Goal: Transaction & Acquisition: Purchase product/service

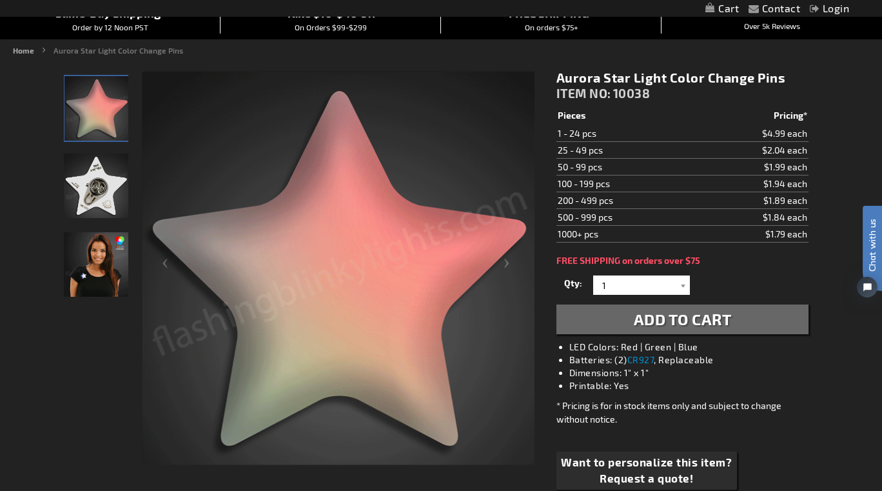
scroll to position [202, 0]
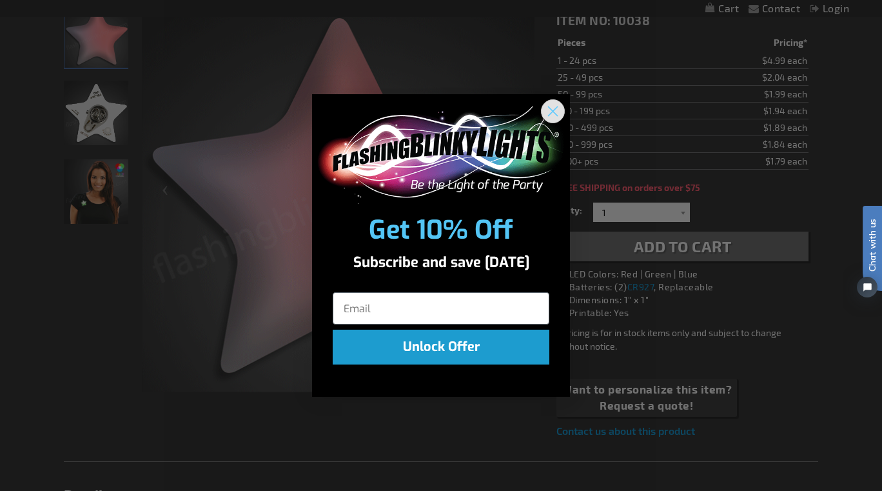
click at [557, 109] on circle "Close dialog" at bounding box center [552, 111] width 21 height 21
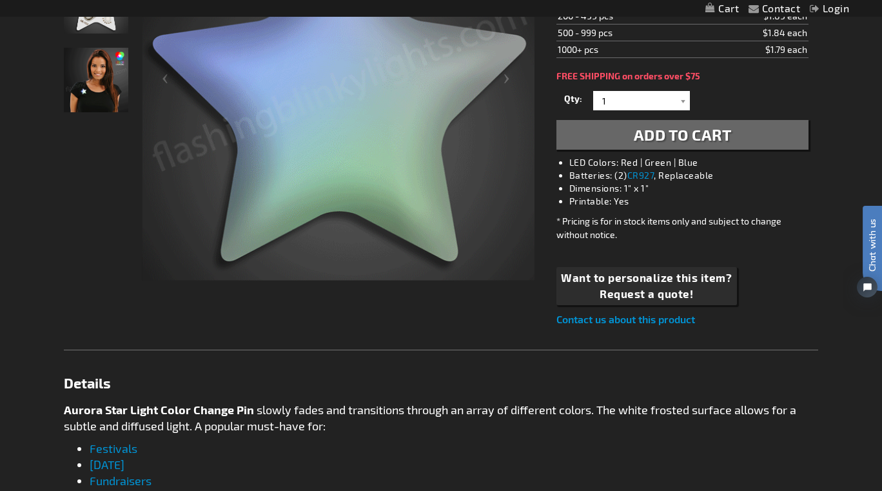
scroll to position [315, 0]
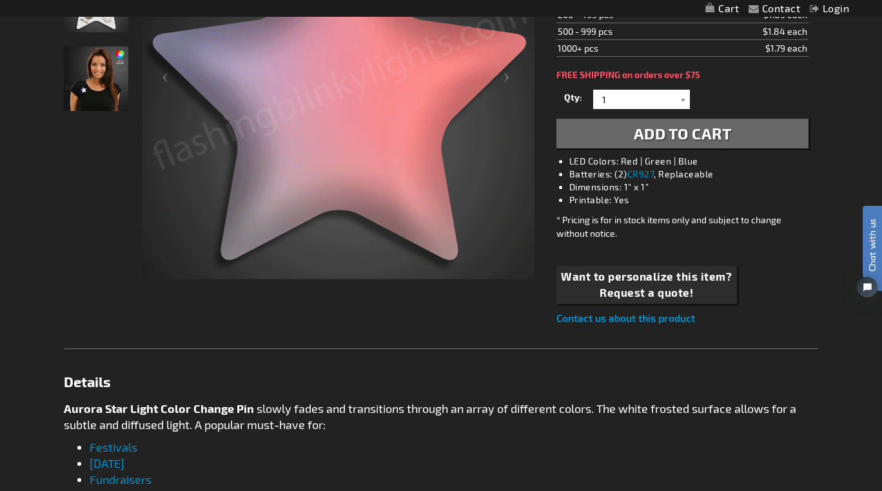
click at [644, 314] on link "Contact us about this product" at bounding box center [625, 317] width 139 height 12
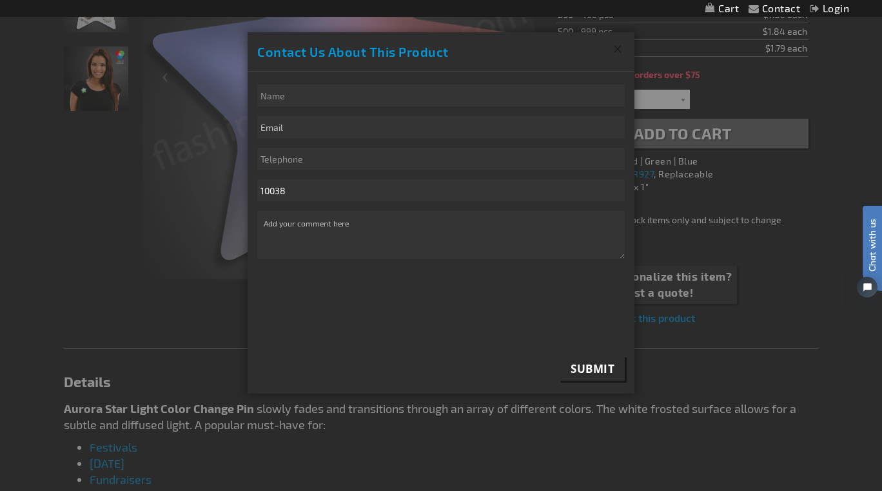
click at [618, 44] on button "Close" at bounding box center [618, 49] width 34 height 34
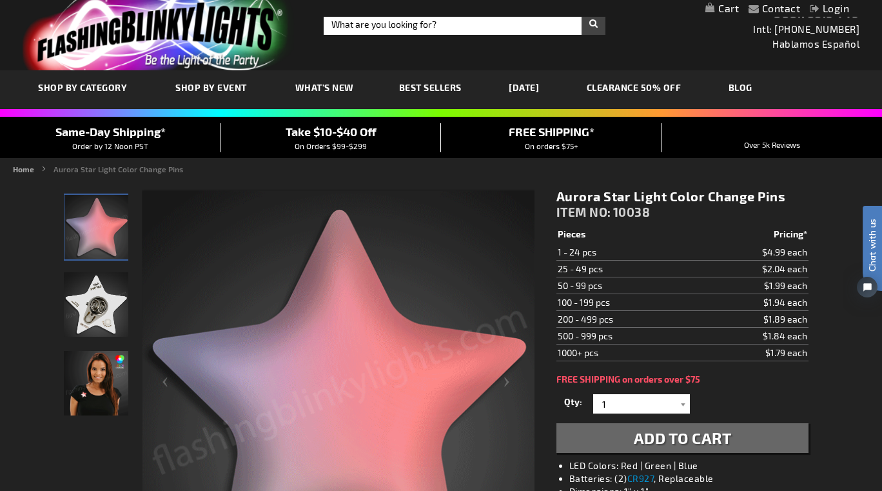
scroll to position [0, 0]
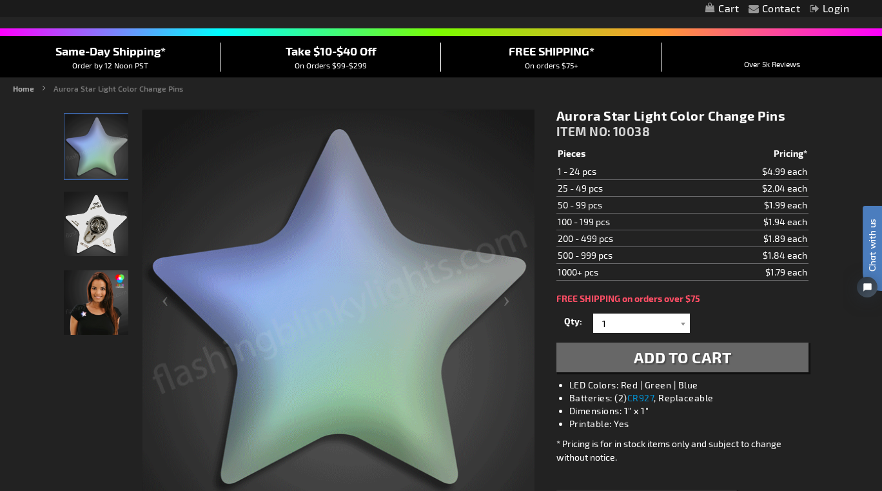
scroll to position [92, 0]
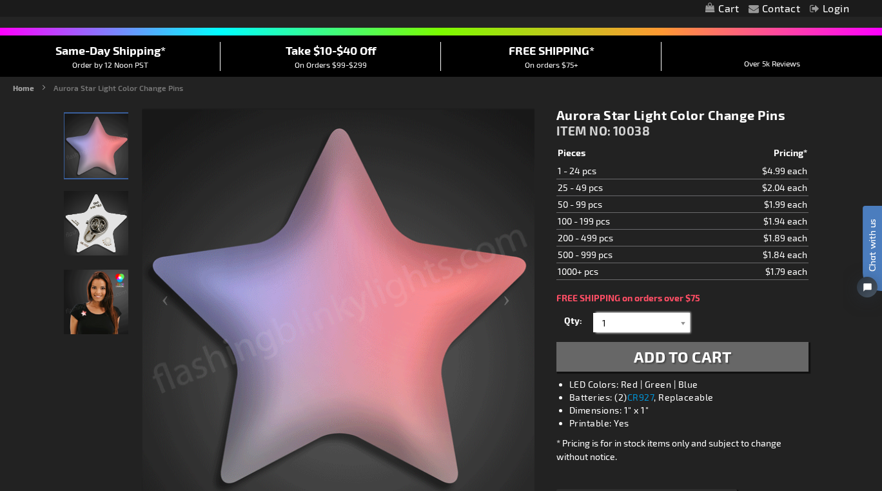
click at [658, 325] on input "1" at bounding box center [642, 322] width 93 height 19
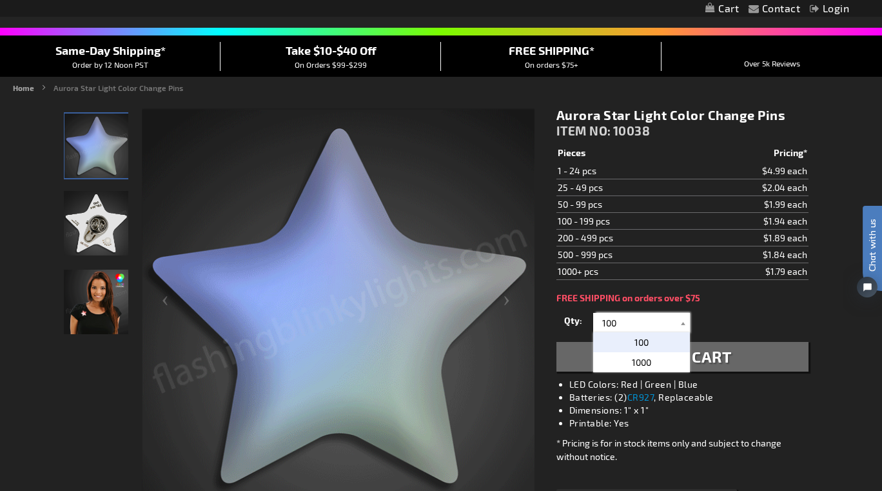
type input "100"
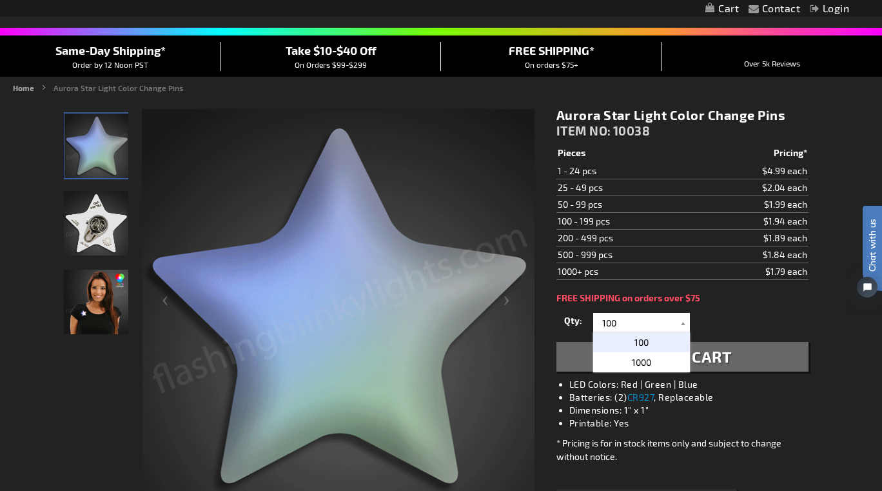
click at [625, 346] on p "100" at bounding box center [641, 342] width 97 height 20
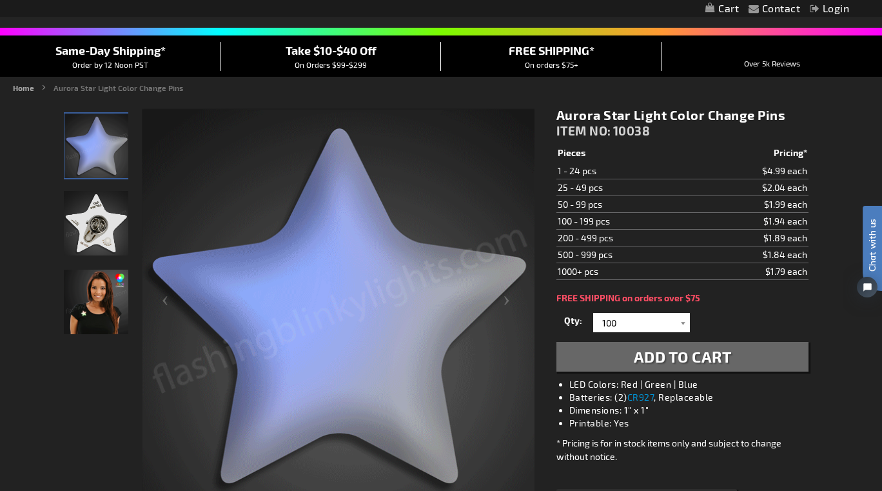
click at [688, 361] on span "Add to Cart" at bounding box center [683, 356] width 98 height 19
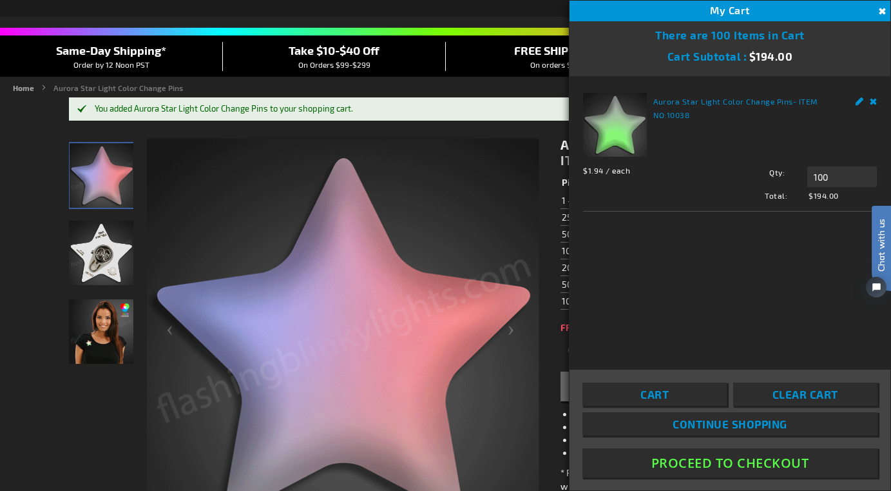
click at [750, 463] on button "Proceed To Checkout" at bounding box center [730, 462] width 295 height 29
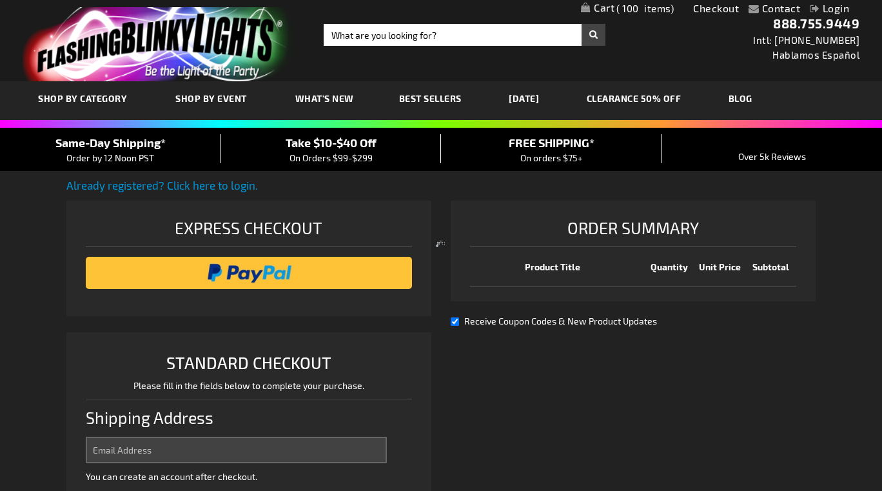
select select "US"
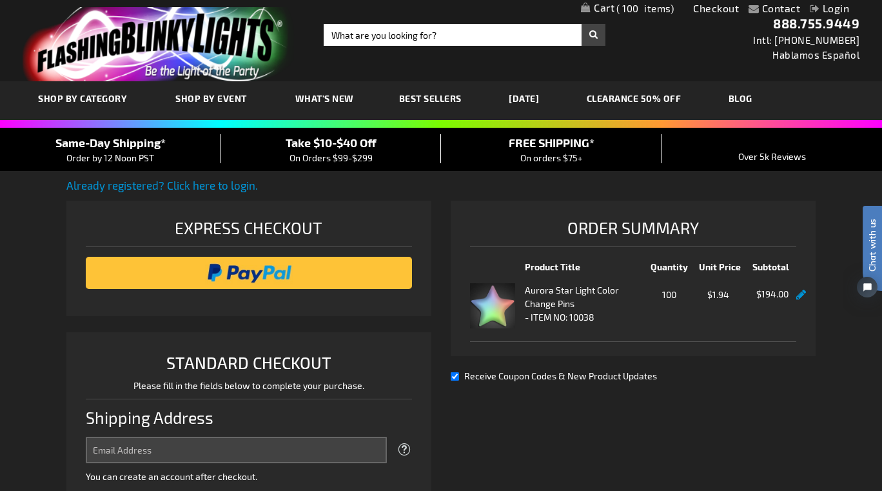
scroll to position [187, 0]
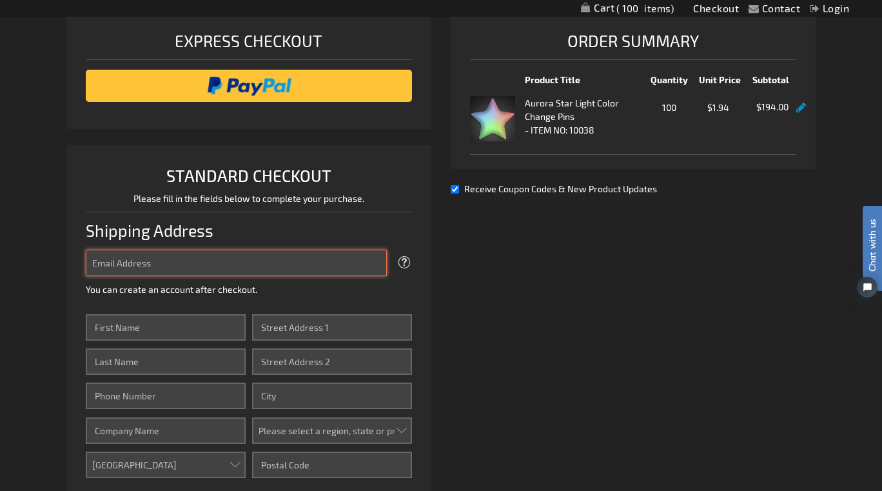
click at [165, 260] on input "Email Address" at bounding box center [236, 262] width 301 height 26
type input "[EMAIL_ADDRESS][DOMAIN_NAME]"
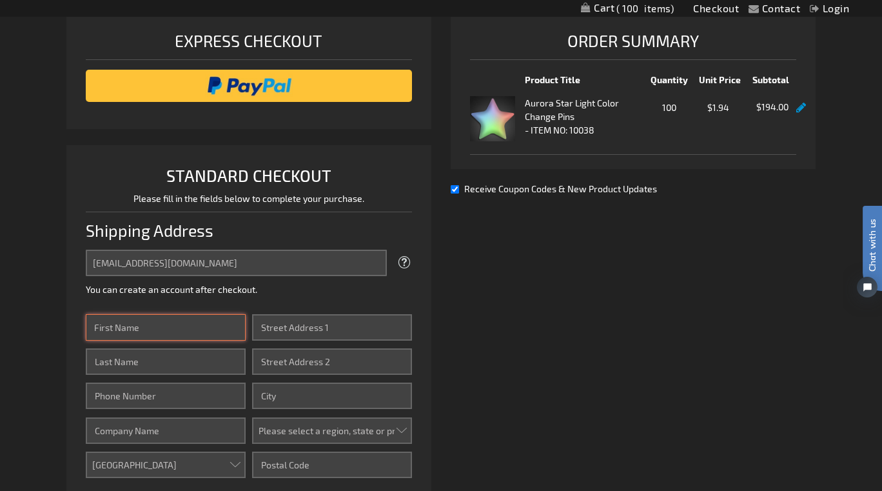
click at [158, 320] on input "First Name" at bounding box center [166, 327] width 160 height 26
type input "Lileas"
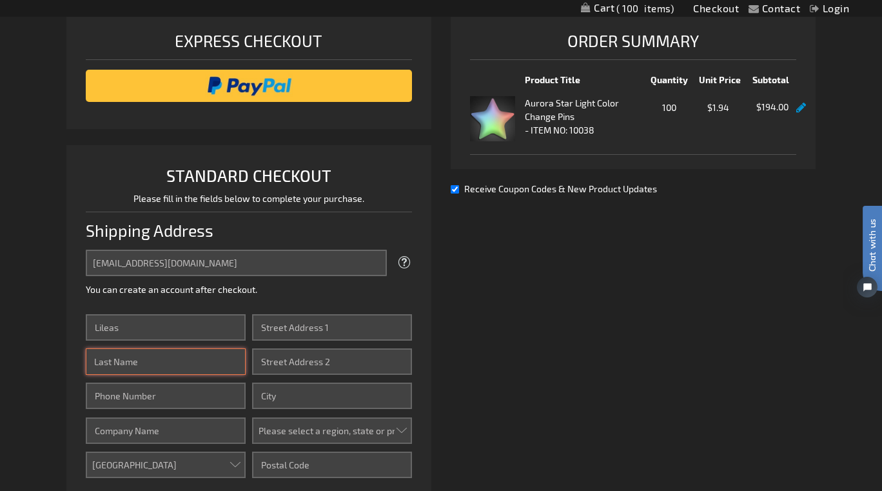
click at [179, 362] on input "Last Name" at bounding box center [166, 361] width 160 height 26
type input "[PERSON_NAME]"
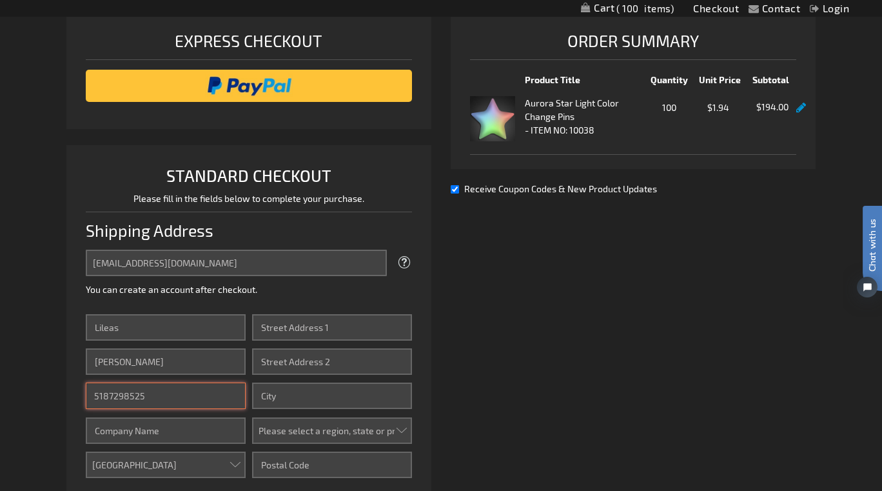
type input "5187298525"
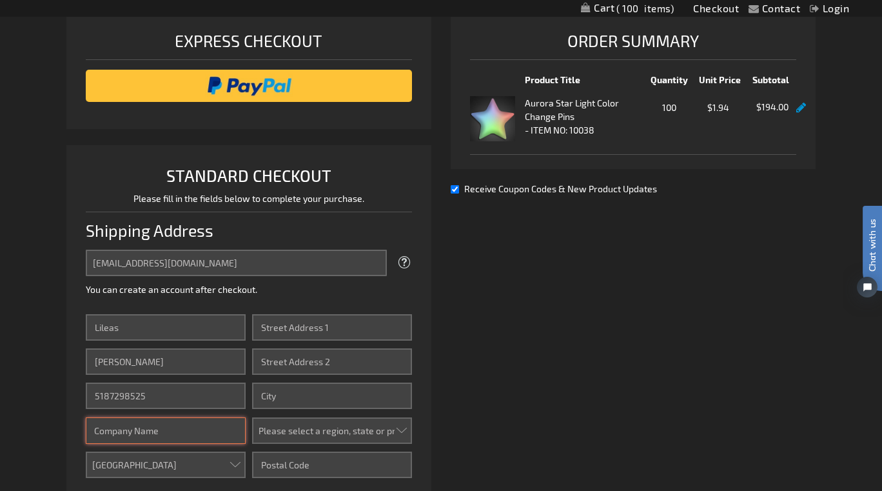
click at [165, 429] on input "Company" at bounding box center [166, 430] width 160 height 26
type input "[PERSON_NAME] Planetarium"
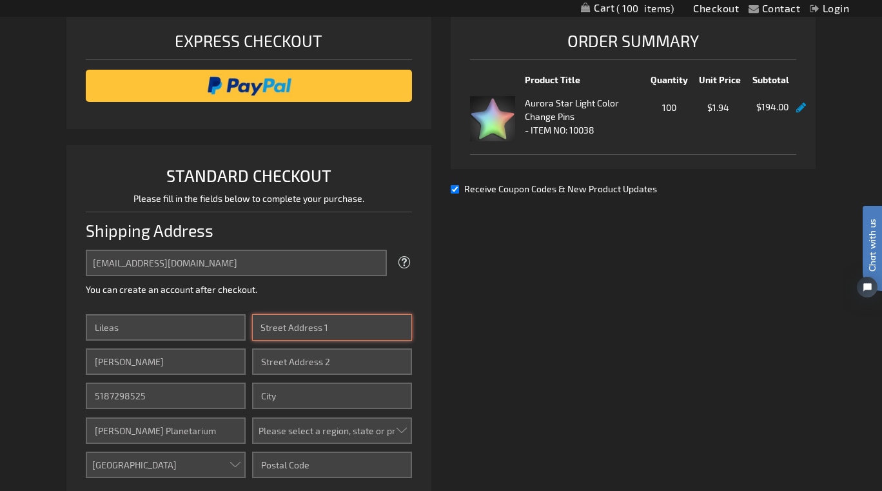
click at [315, 328] on input "Street Address: Line 1" at bounding box center [332, 327] width 160 height 26
paste input "[STREET_ADDRESS]"
type input "[STREET_ADDRESS]"
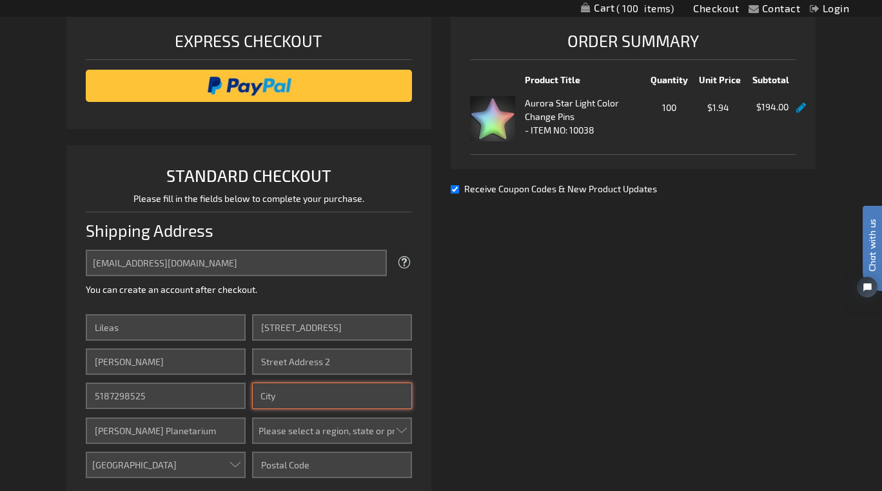
click at [298, 396] on input "City" at bounding box center [332, 395] width 160 height 26
type input "[GEOGRAPHIC_DATA]"
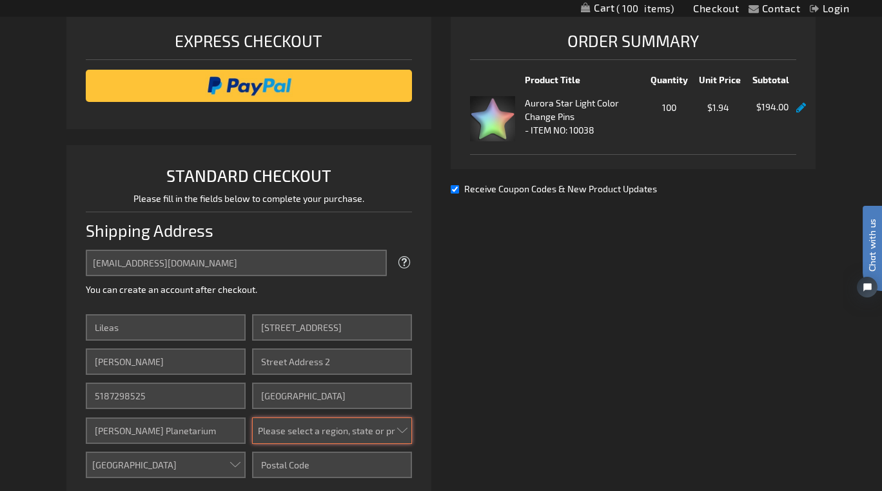
click at [393, 433] on select "Please select a region, state or province. [US_STATE] [US_STATE] [US_STATE] [US…" at bounding box center [332, 430] width 160 height 26
select select "23"
click at [252, 417] on select "Please select a region, state or province. [US_STATE] [US_STATE] [US_STATE] [US…" at bounding box center [332, 430] width 160 height 26
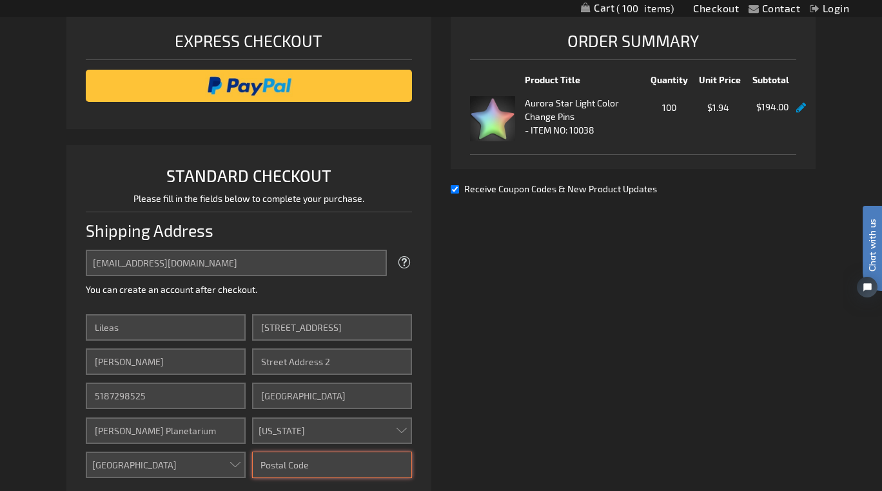
click at [303, 467] on input "Zip/Postal Code" at bounding box center [332, 464] width 160 height 26
type input "60605"
click at [734, 287] on div "Already registered? Click here to login. Shipping Review & Payments Estimated T…" at bounding box center [441, 352] width 750 height 725
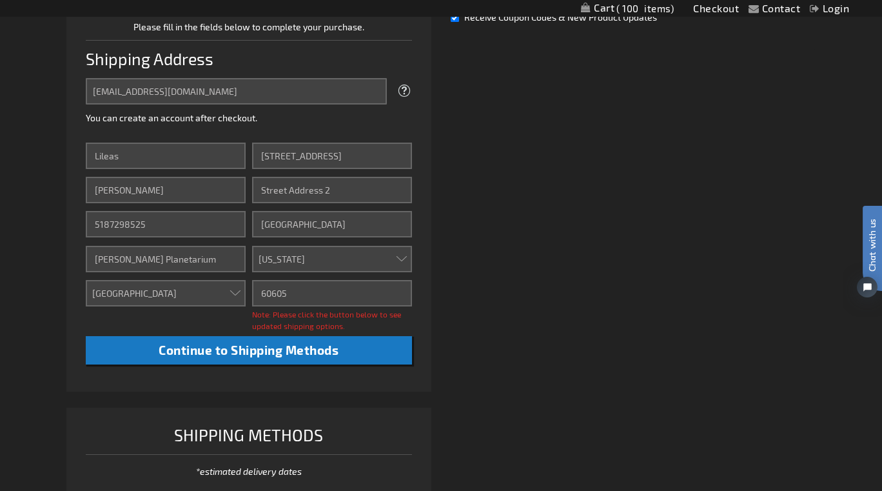
scroll to position [357, 0]
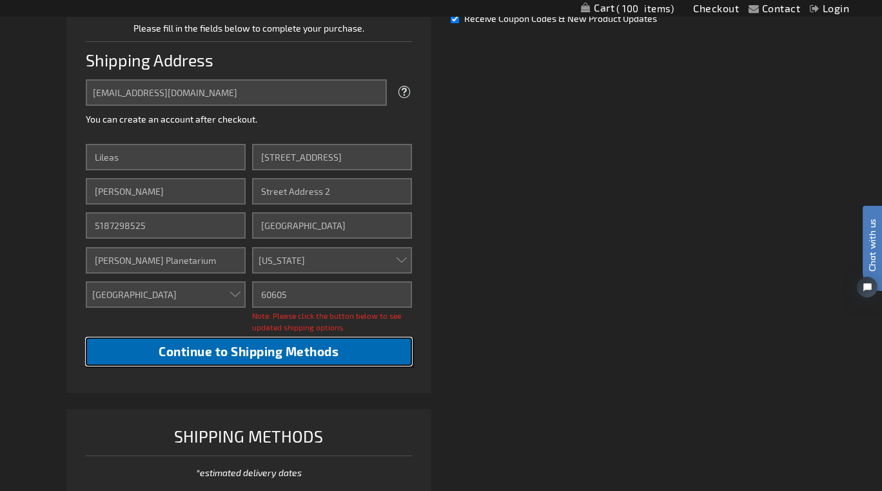
click at [274, 345] on span "Continue to Shipping Methods" at bounding box center [249, 351] width 180 height 15
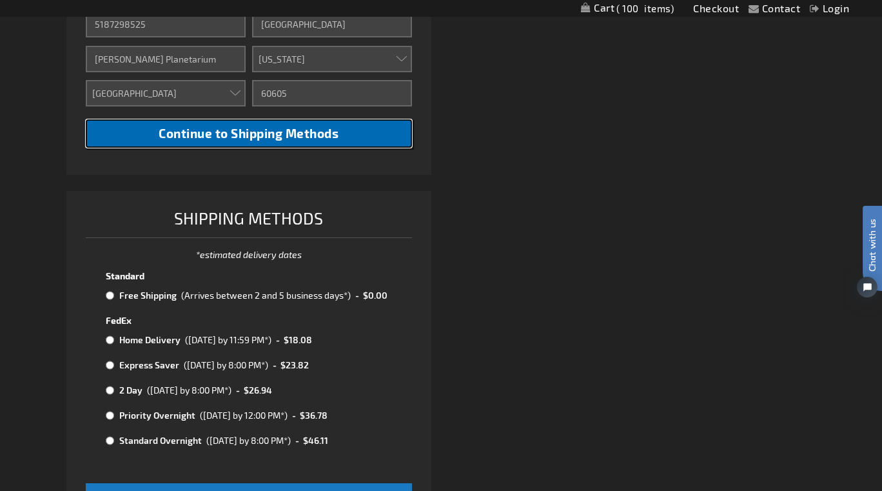
scroll to position [625, 0]
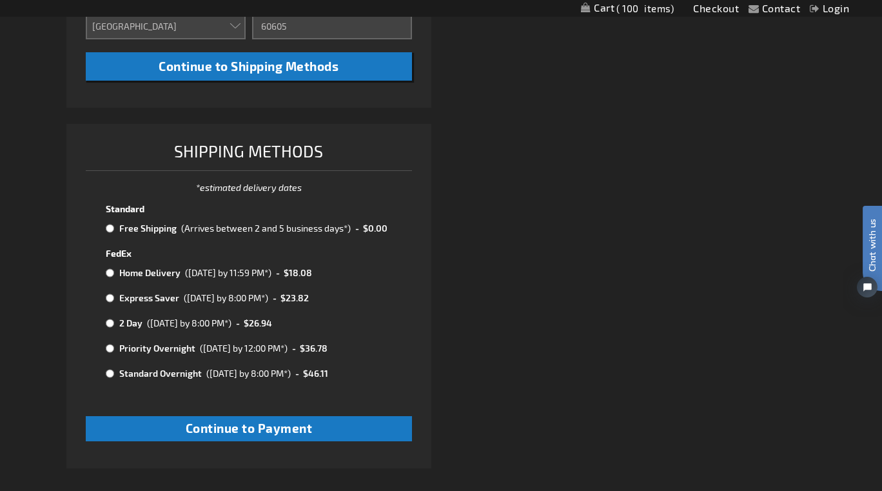
click at [112, 229] on input "radio" at bounding box center [110, 228] width 8 height 10
radio input "true"
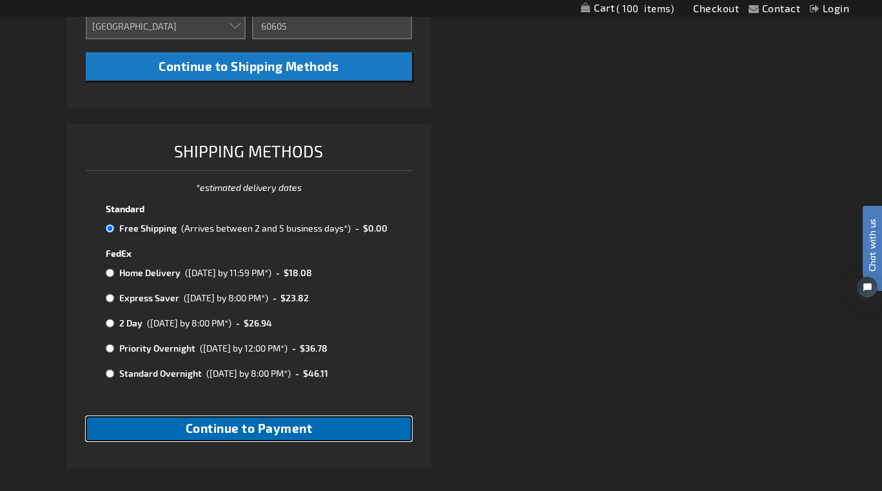
click at [233, 432] on span "Continue to Payment" at bounding box center [249, 427] width 127 height 15
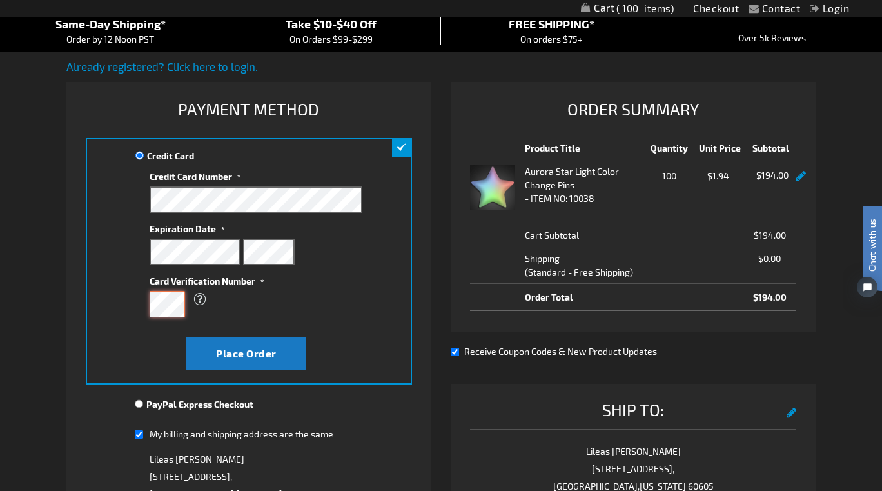
scroll to position [119, 0]
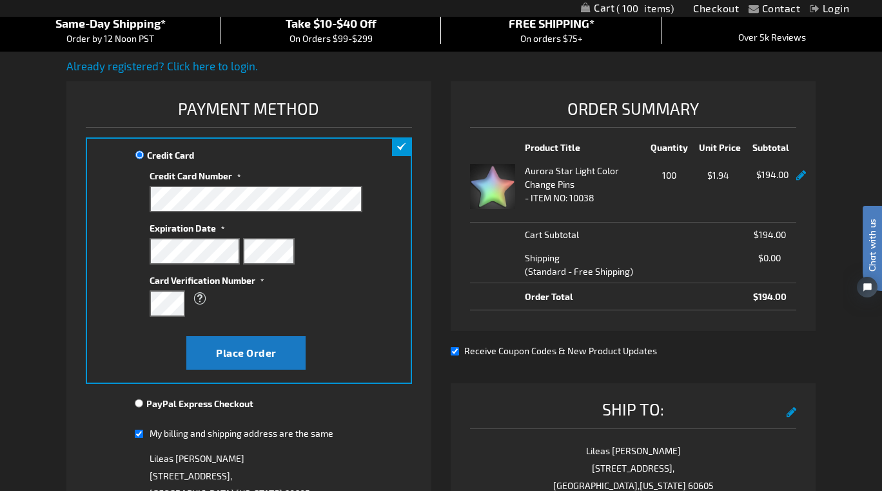
click at [331, 303] on div "What is this?" at bounding box center [250, 298] width 200 height 23
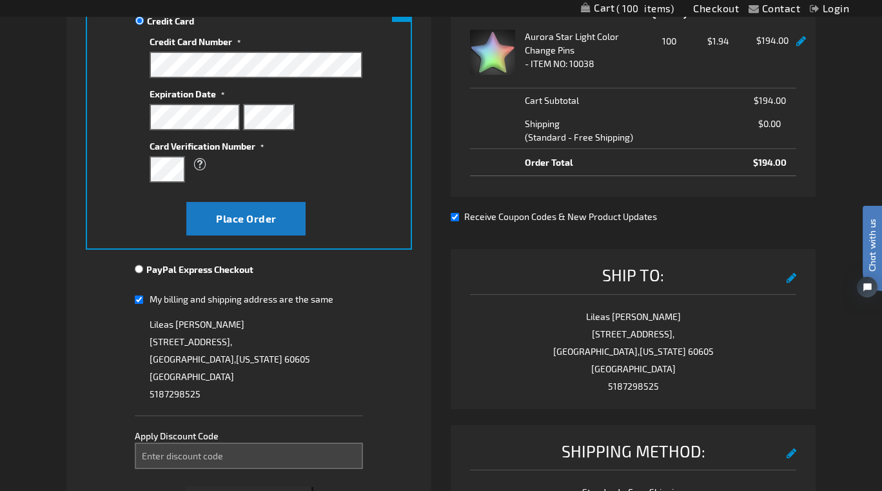
scroll to position [329, 0]
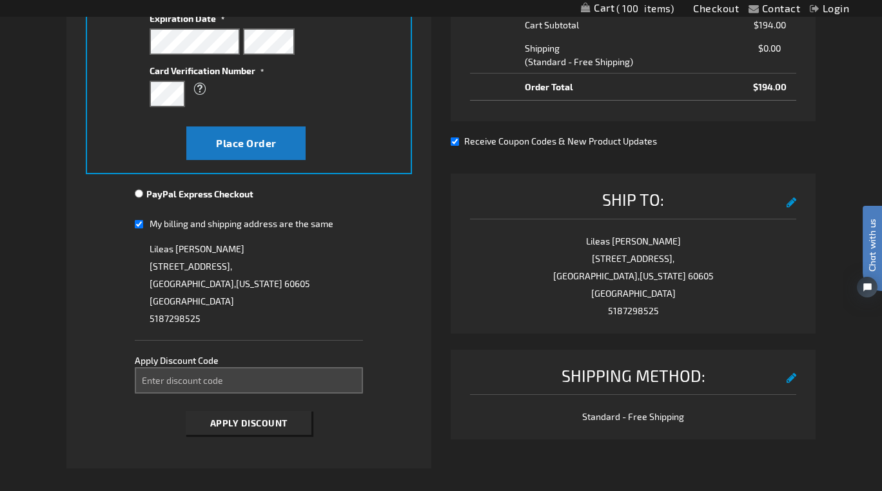
click at [143, 231] on div "My billing and shipping address are the same" at bounding box center [249, 225] width 228 height 17
click at [141, 228] on input "My billing and shipping address are the same" at bounding box center [139, 224] width 8 height 26
checkbox input "false"
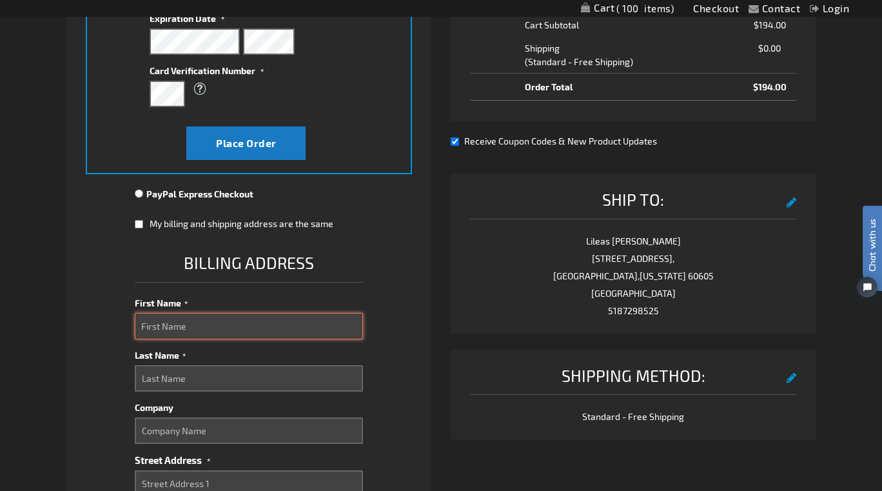
click at [191, 334] on input "First Name" at bounding box center [249, 326] width 228 height 26
type input "[PERSON_NAME]"
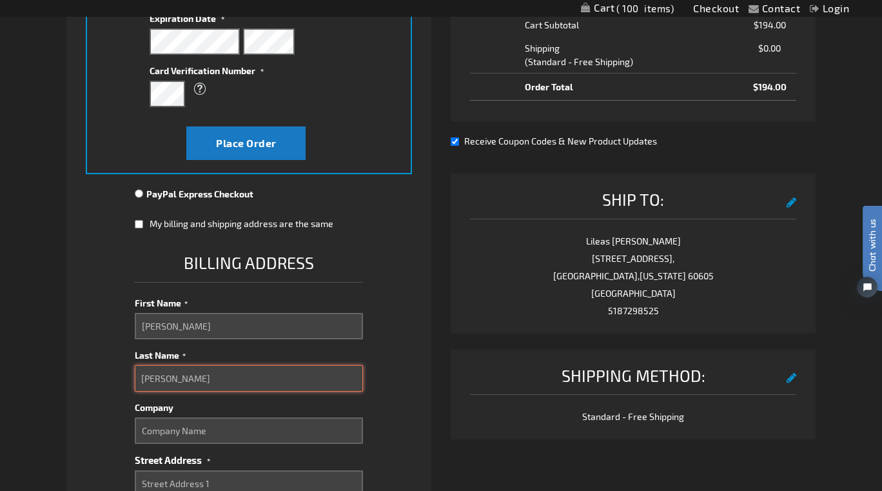
type input "[PERSON_NAME]"
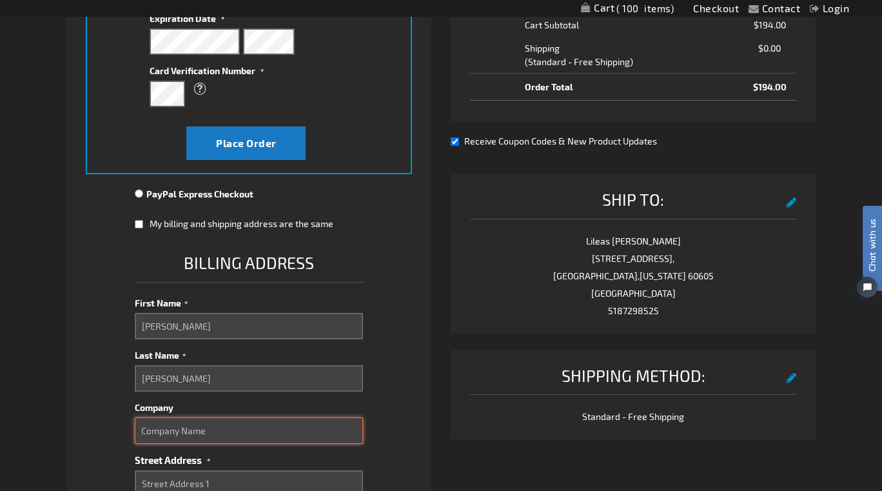
click at [173, 433] on input "Company" at bounding box center [249, 430] width 228 height 26
type input "[PERSON_NAME] Planetarium"
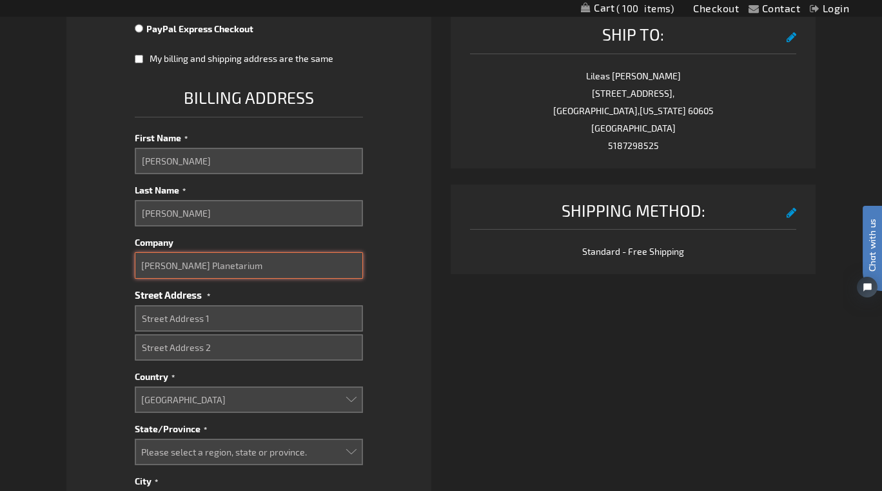
scroll to position [491, 0]
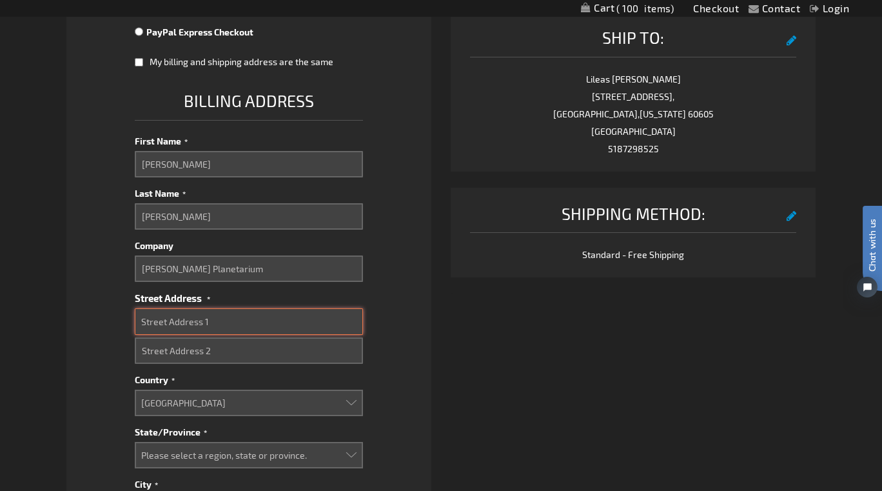
click at [195, 320] on input "Street Address: Line 1" at bounding box center [249, 321] width 228 height 26
paste input "[STREET_ADDRESS]"
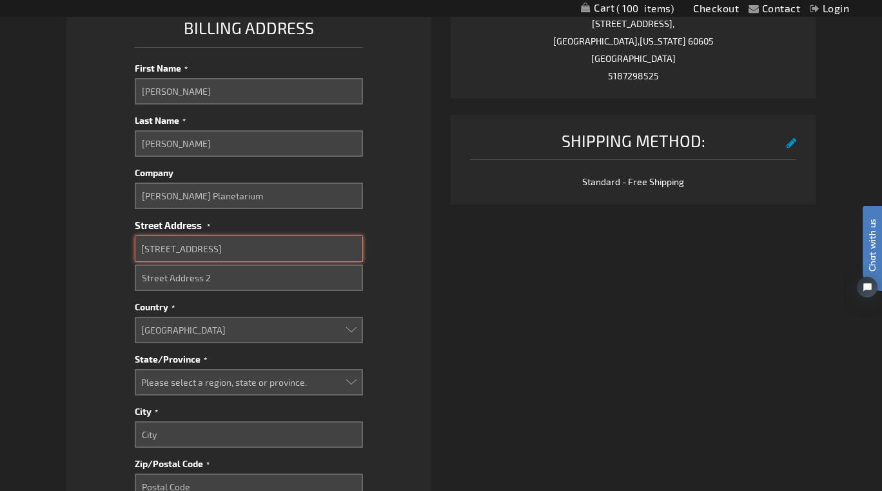
scroll to position [564, 0]
type input "[STREET_ADDRESS]"
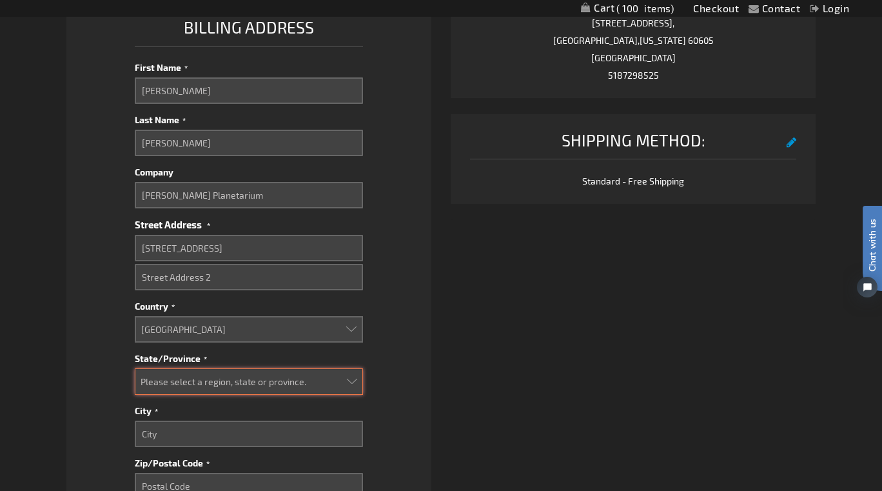
click at [166, 389] on select "Please select a region, state or province. [US_STATE] [US_STATE] [US_STATE] [US…" at bounding box center [249, 381] width 228 height 26
select select "23"
click at [135, 368] on select "Please select a region, state or province. [US_STATE] [US_STATE] [US_STATE] [US…" at bounding box center [249, 381] width 228 height 26
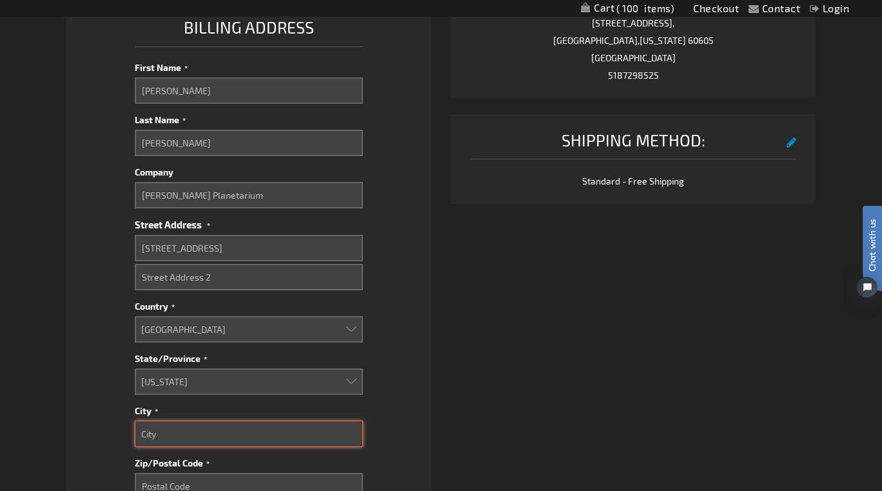
click at [190, 433] on input "City" at bounding box center [249, 433] width 228 height 26
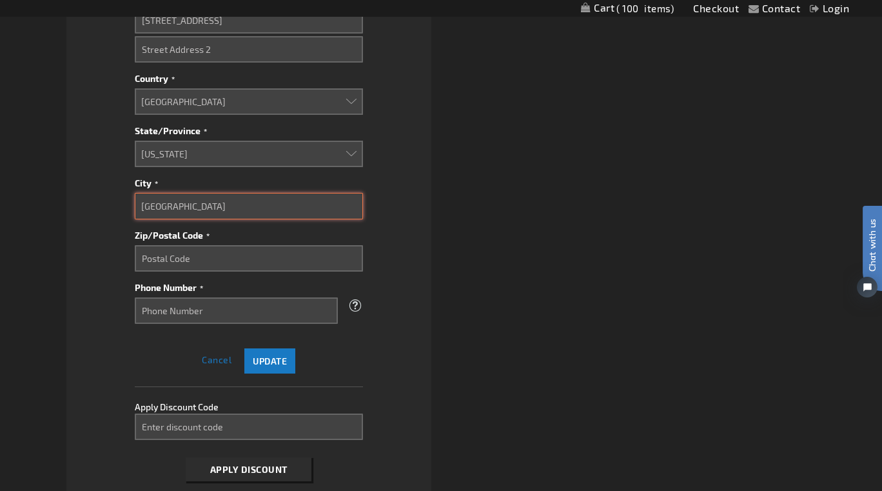
scroll to position [811, 0]
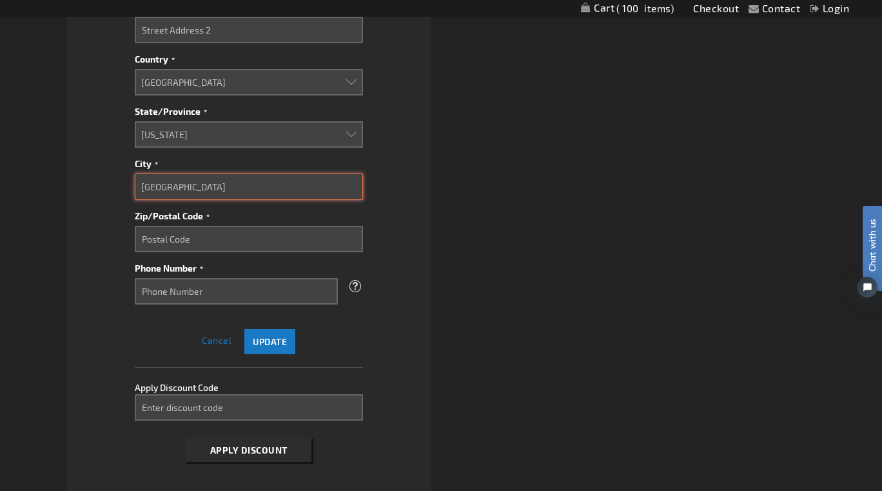
type input "[GEOGRAPHIC_DATA]"
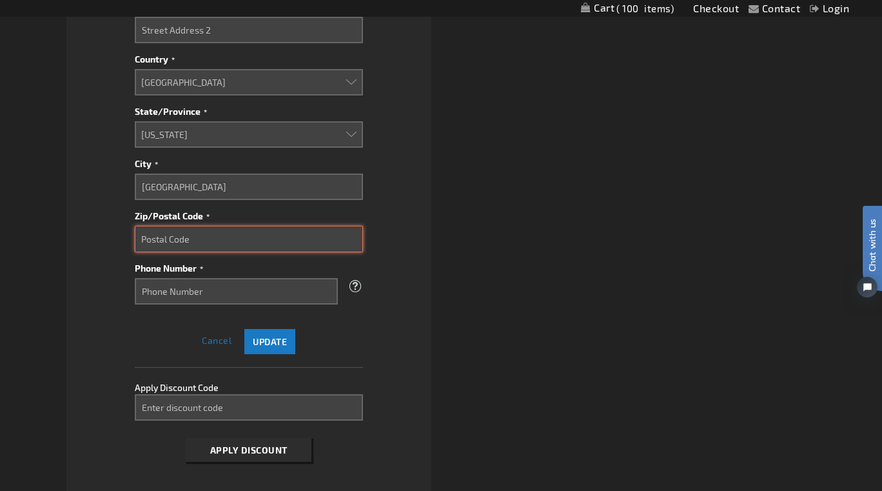
click at [181, 243] on input "Zip/Postal Code" at bounding box center [249, 239] width 228 height 26
type input "60605"
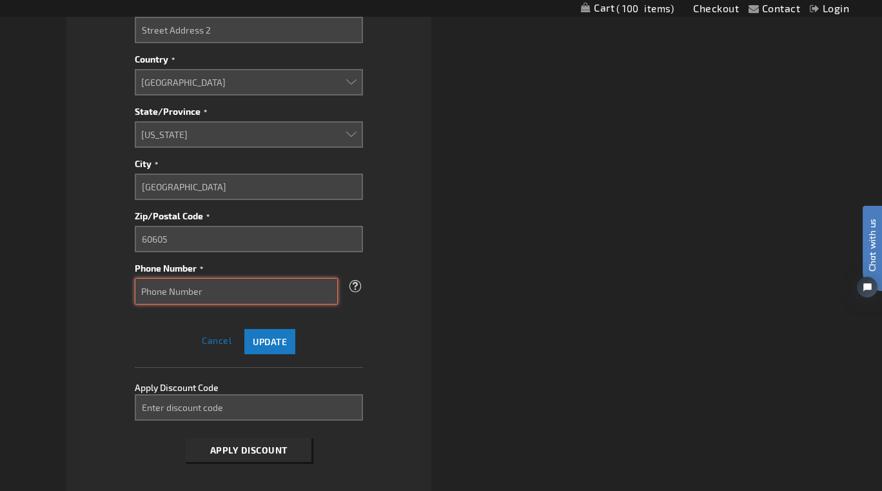
click at [166, 296] on input "Phone Number" at bounding box center [236, 291] width 203 height 26
paste input "312.322.0521"
click at [157, 293] on input "312.322.0521" at bounding box center [236, 291] width 203 height 26
click at [173, 293] on input "312322.0521" at bounding box center [236, 291] width 203 height 26
type input "3123220521"
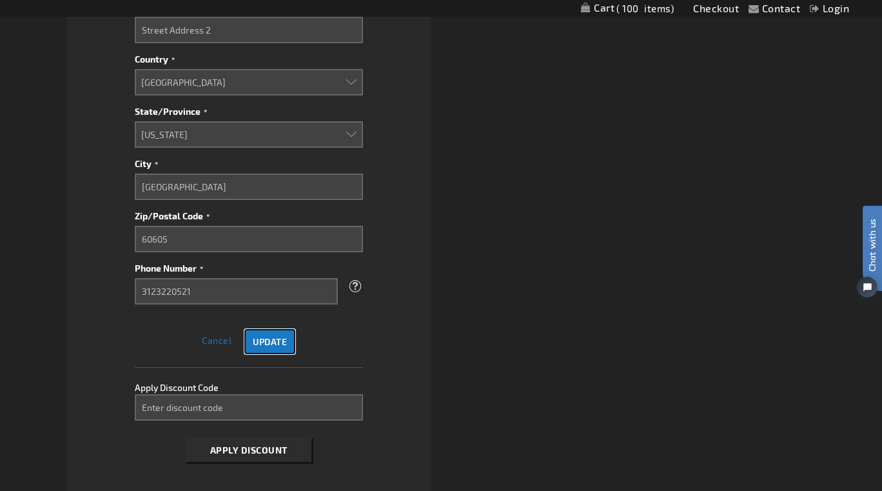
click at [263, 338] on span "Update" at bounding box center [270, 341] width 34 height 11
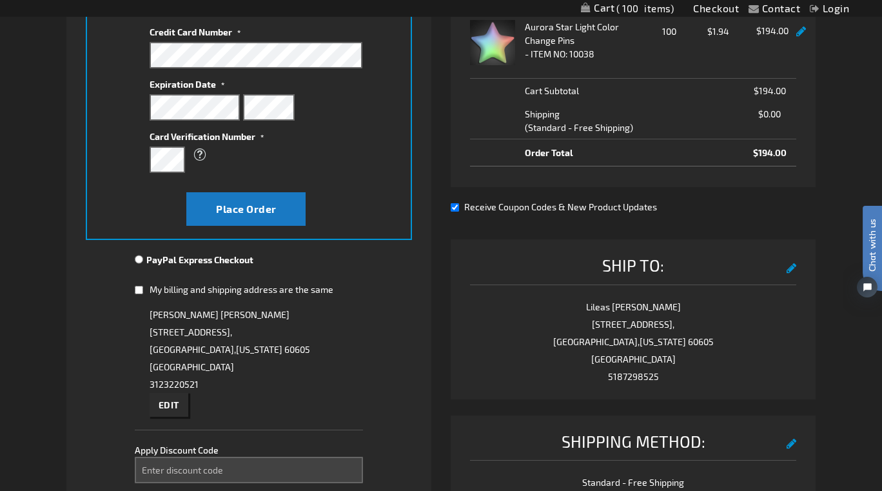
scroll to position [204, 0]
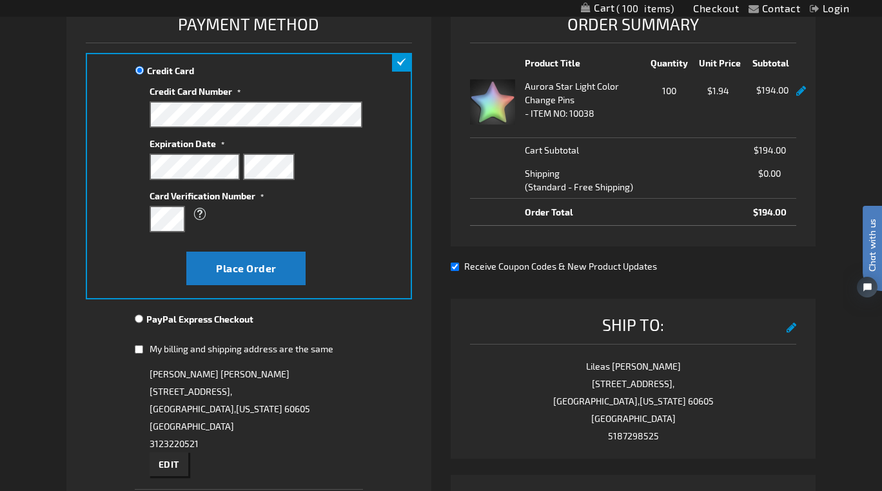
click at [84, 376] on li "Payment Information Payment Method Credit Card Credit Card Information" at bounding box center [248, 307] width 365 height 621
click at [273, 269] on span "Place Order" at bounding box center [246, 268] width 61 height 12
